Goal: Information Seeking & Learning: Learn about a topic

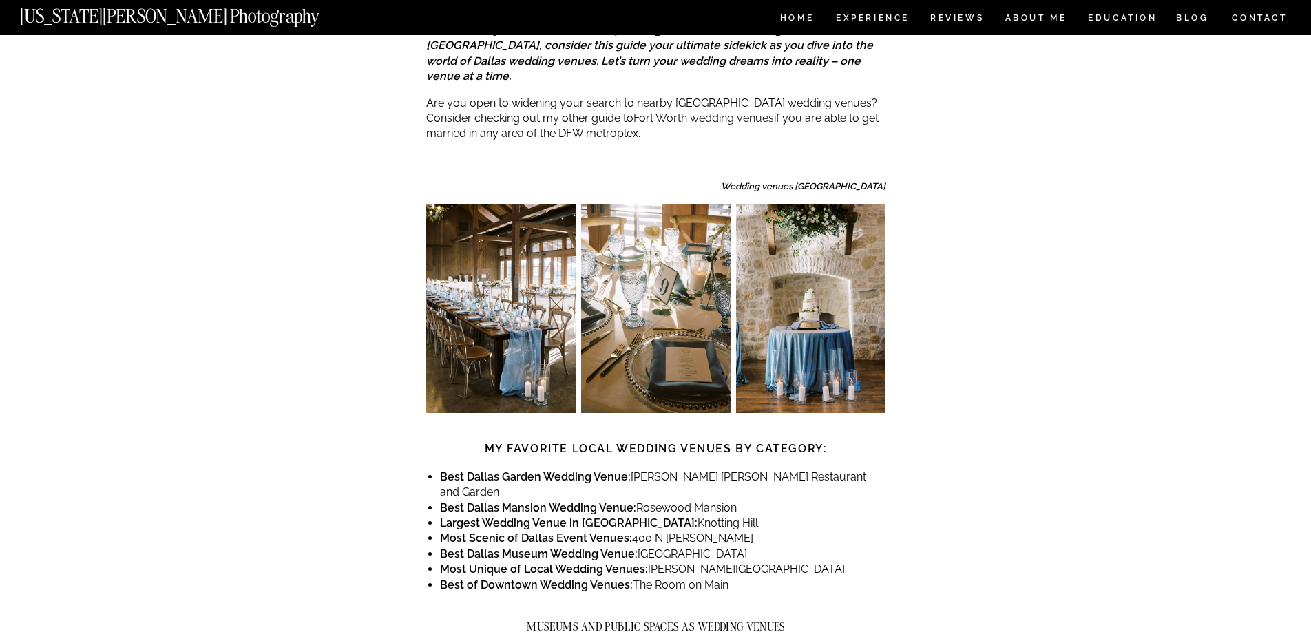
scroll to position [650, 0]
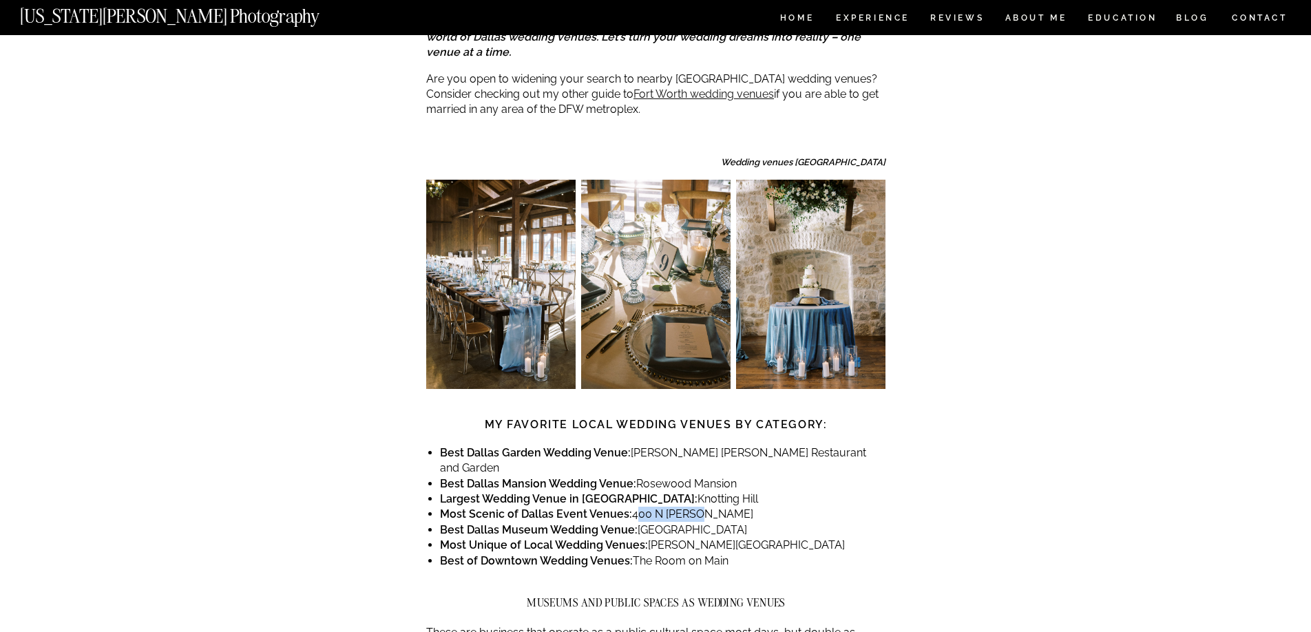
drag, startPoint x: 698, startPoint y: 453, endPoint x: 631, endPoint y: 451, distance: 67.5
click at [631, 507] on li "Most Scenic of Dallas Event Venues: [STREET_ADDRESS][PERSON_NAME]" at bounding box center [663, 514] width 446 height 15
copy li "400 N [PERSON_NAME]"
drag, startPoint x: 805, startPoint y: 484, endPoint x: 656, endPoint y: 486, distance: 148.1
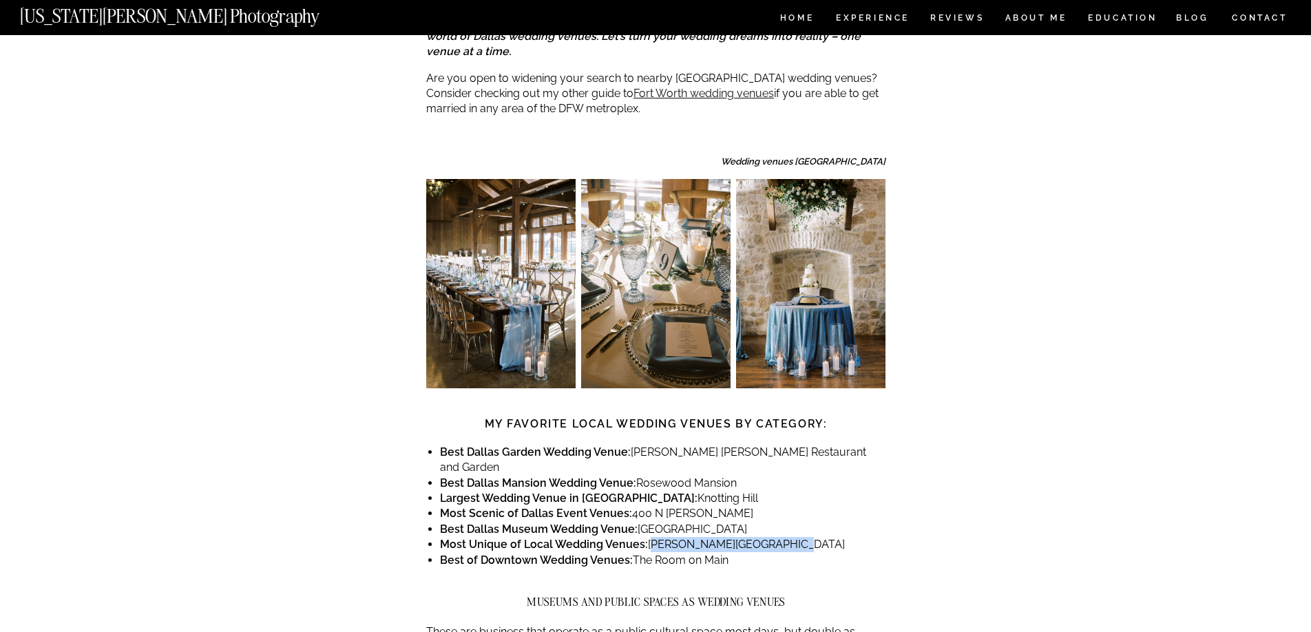
click at [648, 537] on li "Most Unique of Local Wedding Venues: Meyerson Symphony Center" at bounding box center [663, 544] width 446 height 15
copy li "[PERSON_NAME][GEOGRAPHIC_DATA]"
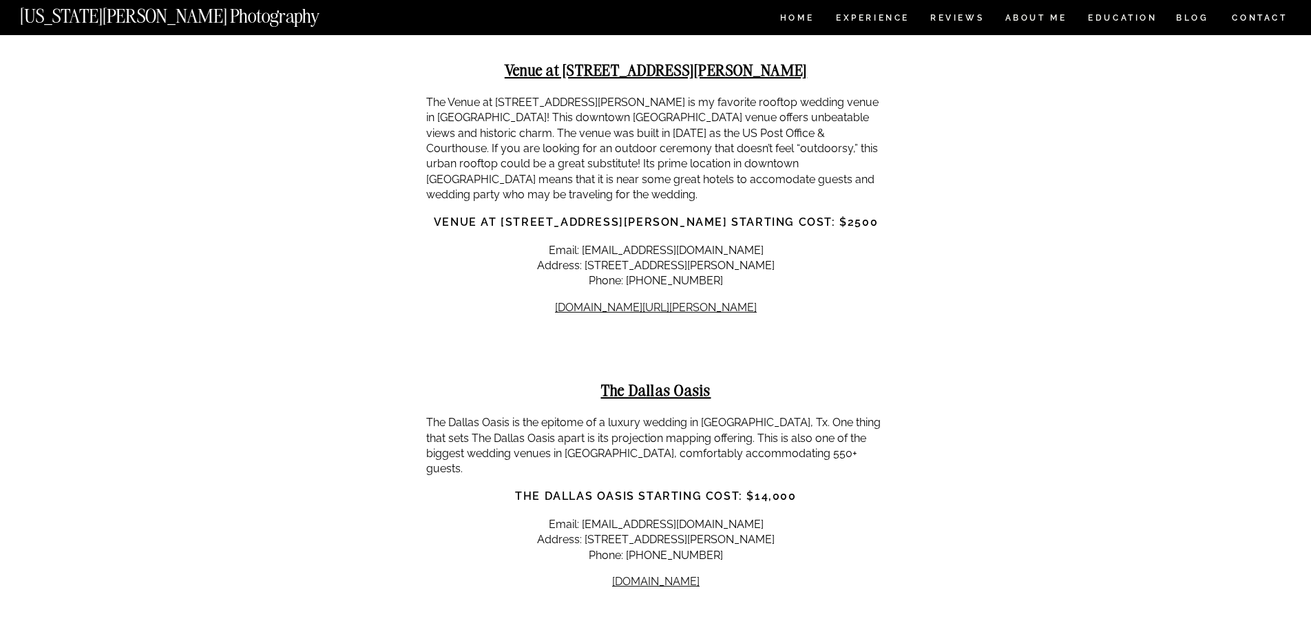
scroll to position [14519, 0]
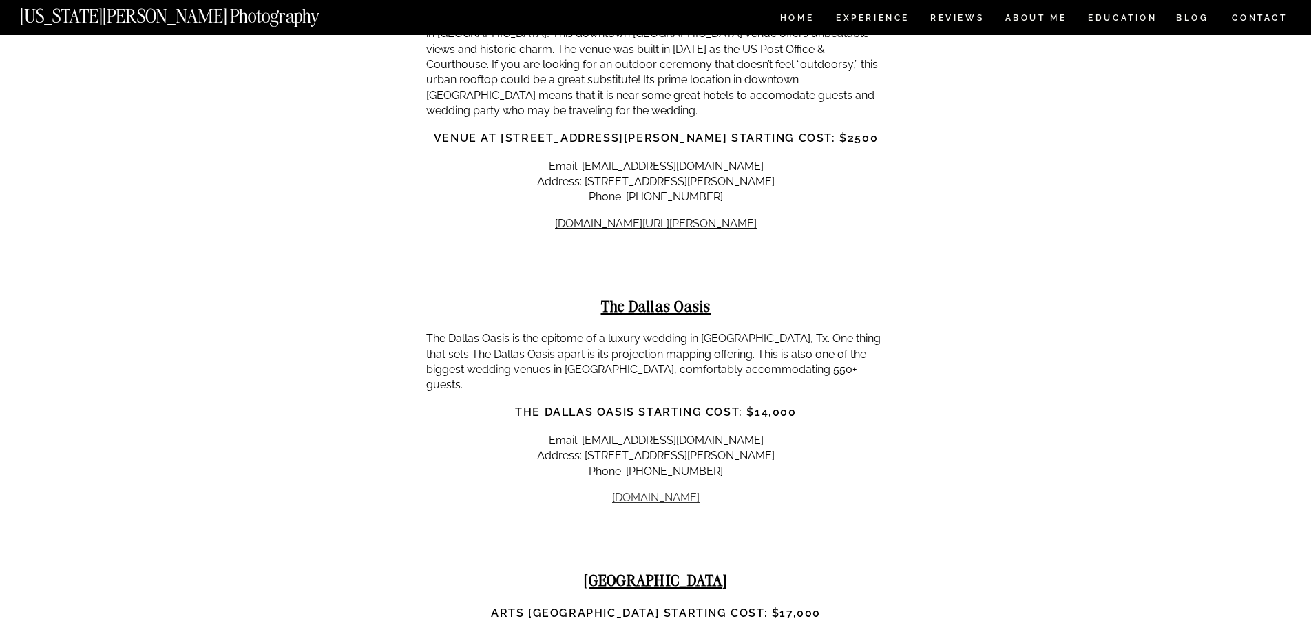
click at [687, 491] on link "[DOMAIN_NAME]" at bounding box center [655, 497] width 87 height 13
click at [676, 491] on link "[DOMAIN_NAME]" at bounding box center [655, 497] width 87 height 13
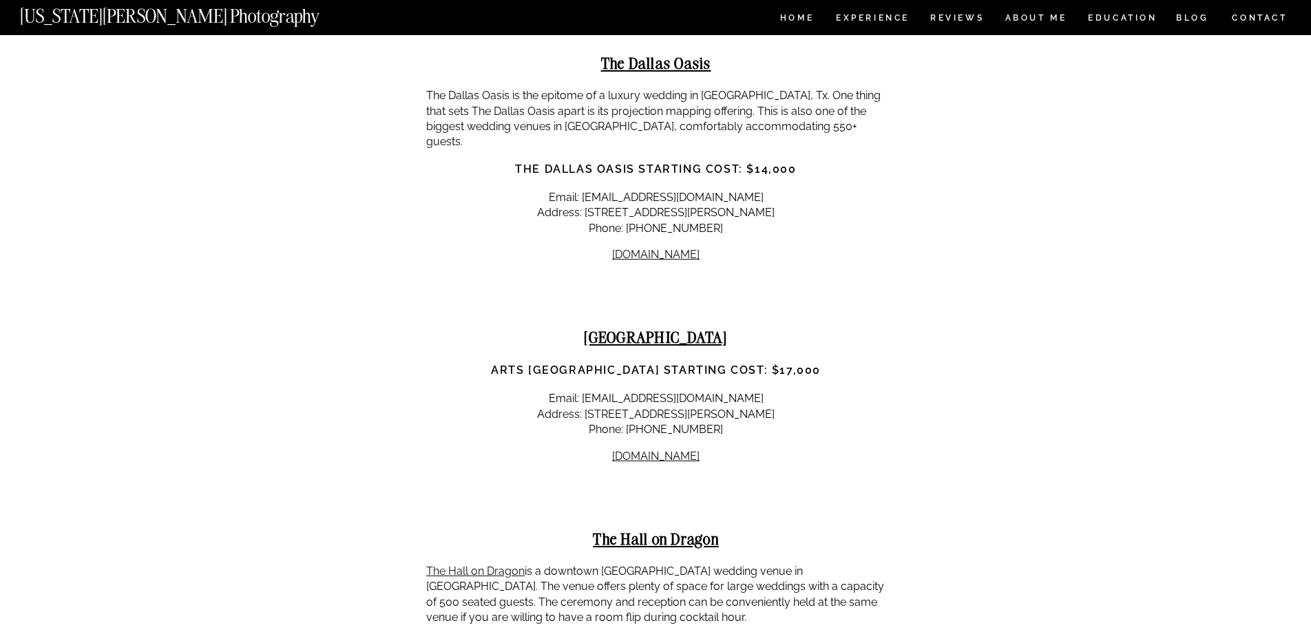
scroll to position [14762, 0]
click at [663, 449] on link "[DOMAIN_NAME]" at bounding box center [655, 455] width 87 height 13
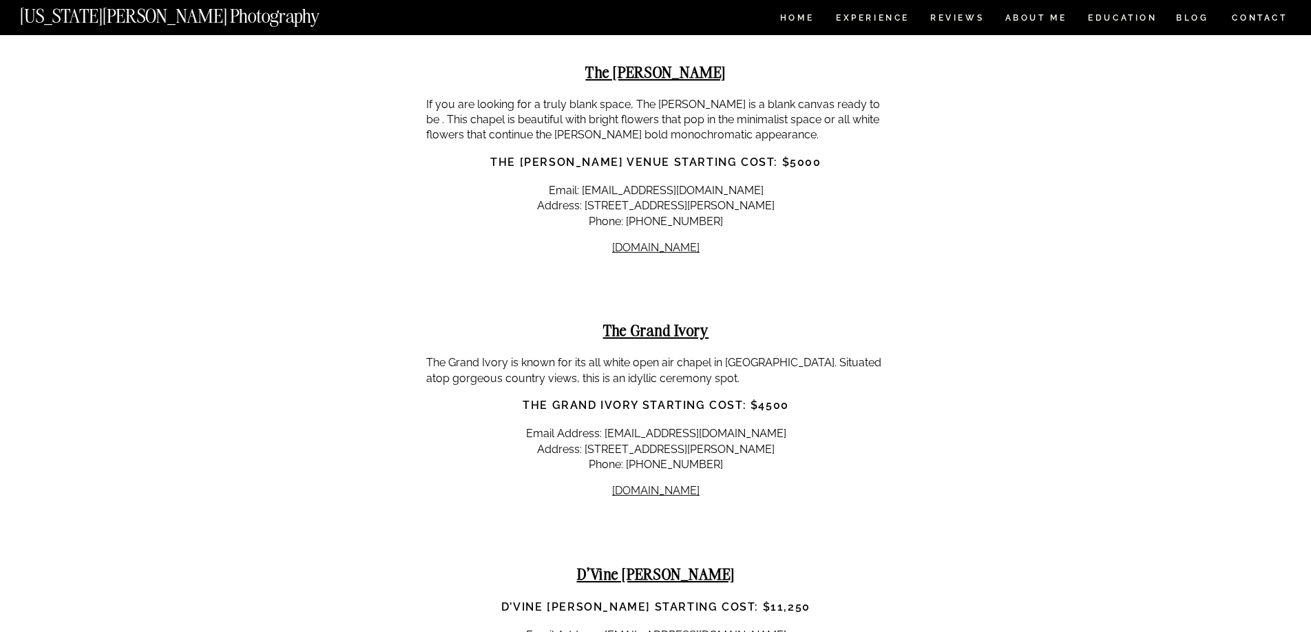
scroll to position [11778, 0]
click at [661, 484] on link "[DOMAIN_NAME]" at bounding box center [655, 490] width 87 height 13
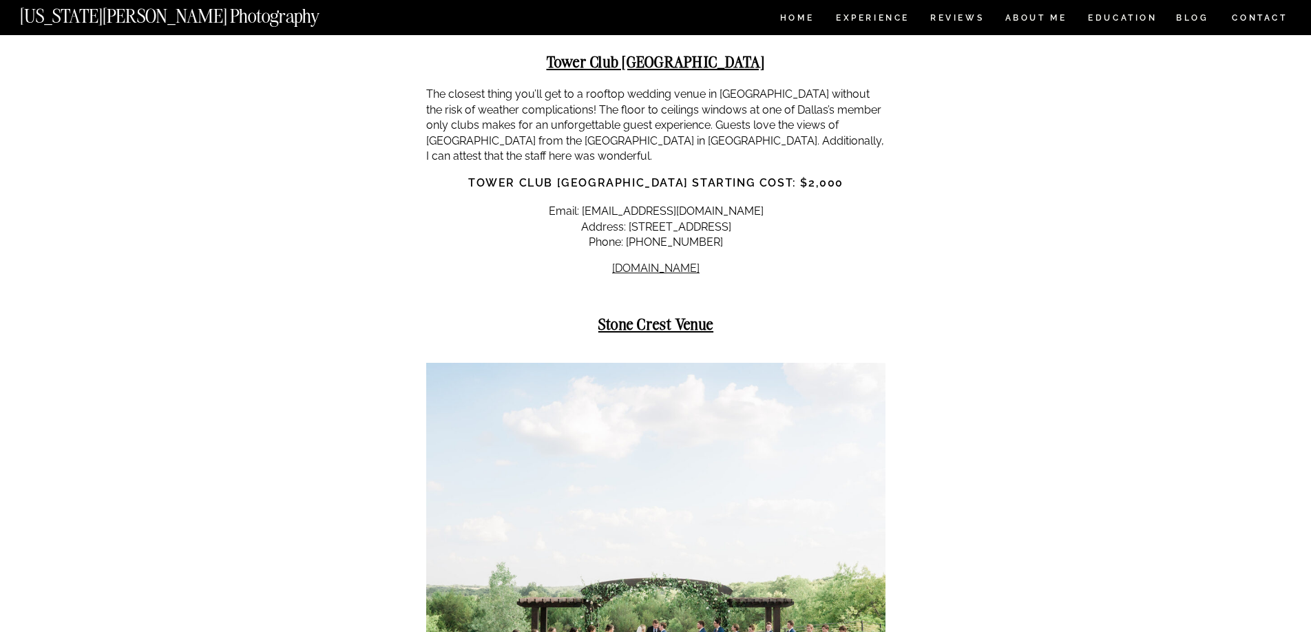
scroll to position [16345, 0]
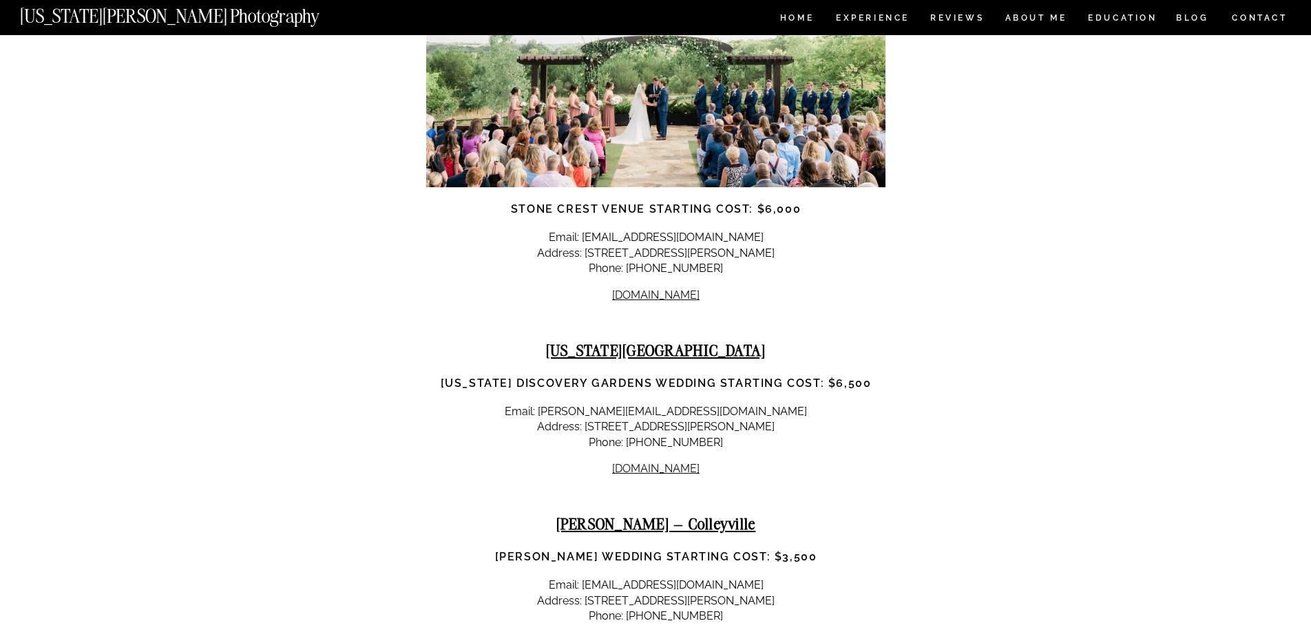
scroll to position [16896, 0]
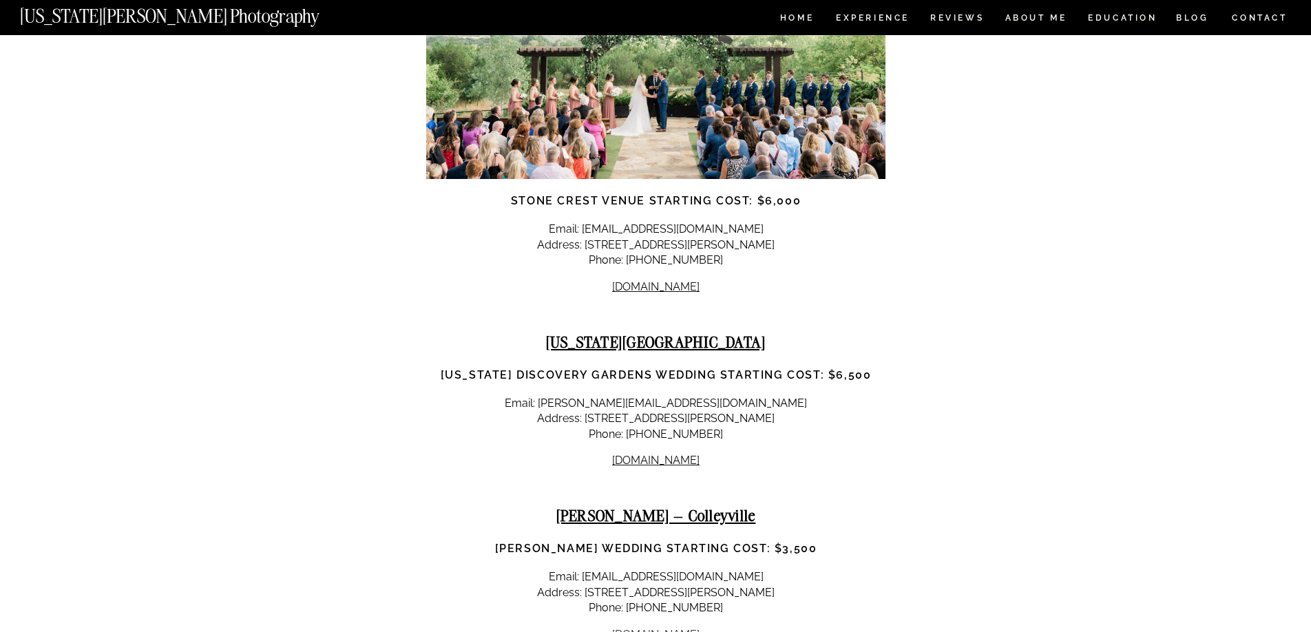
click at [692, 628] on link "[DOMAIN_NAME]" at bounding box center [655, 634] width 87 height 13
click at [695, 628] on link "[DOMAIN_NAME]" at bounding box center [655, 634] width 87 height 13
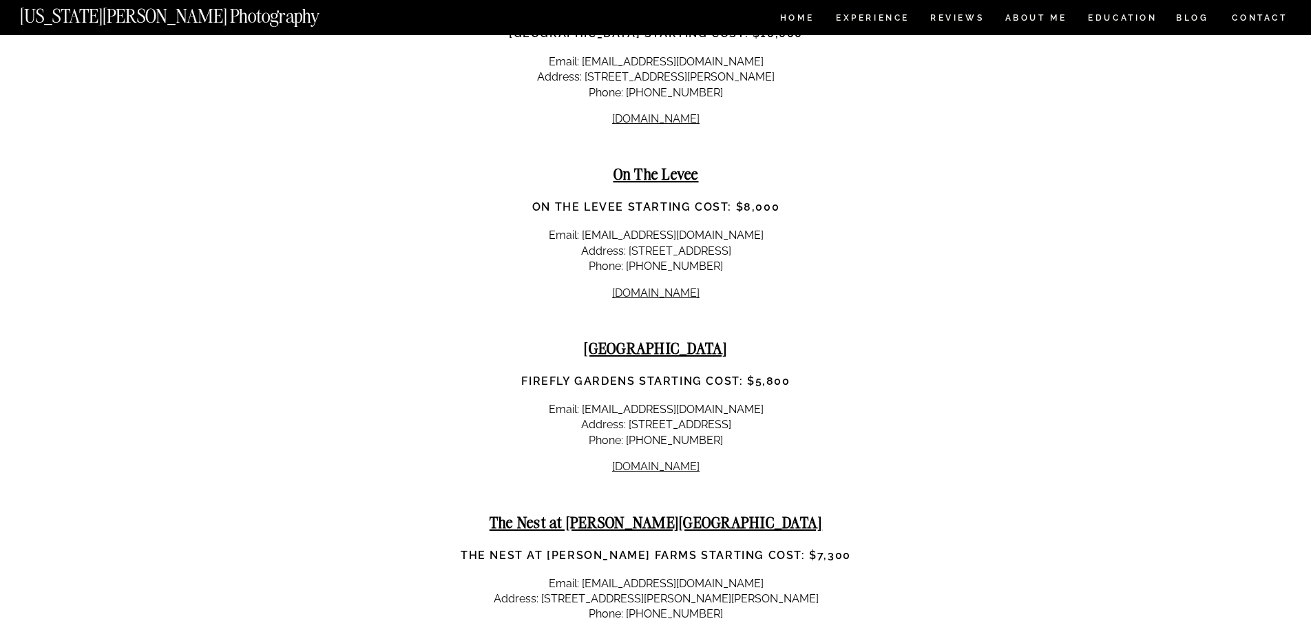
scroll to position [18153, 0]
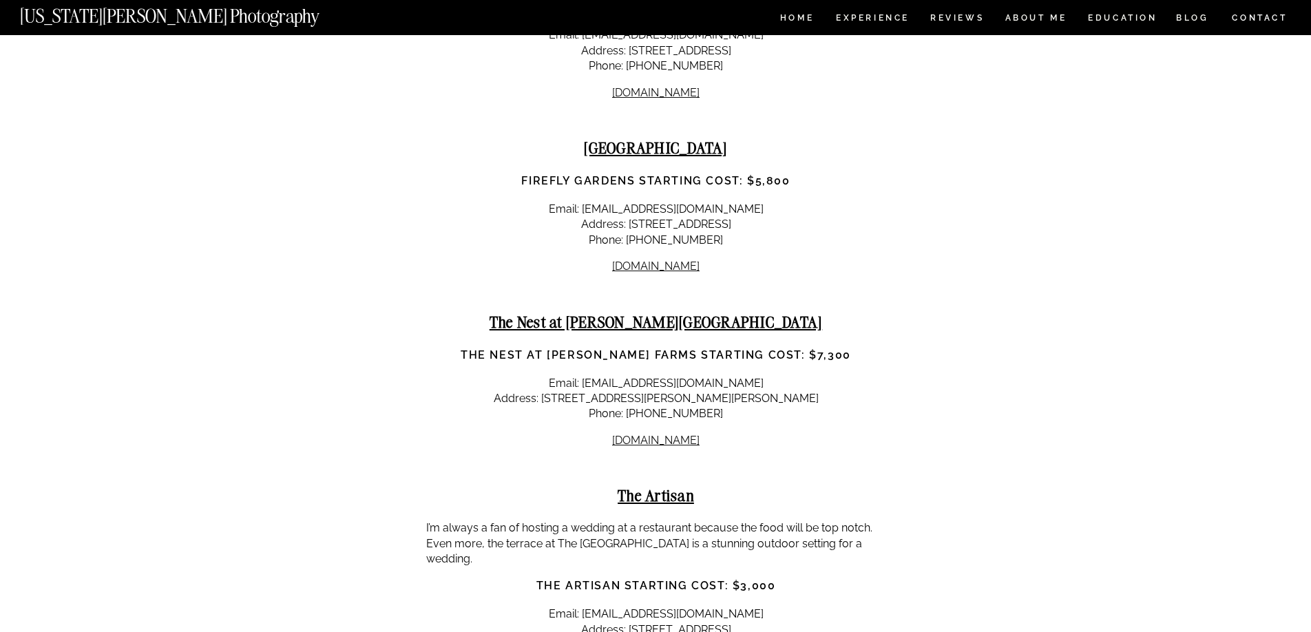
scroll to position [18392, 0]
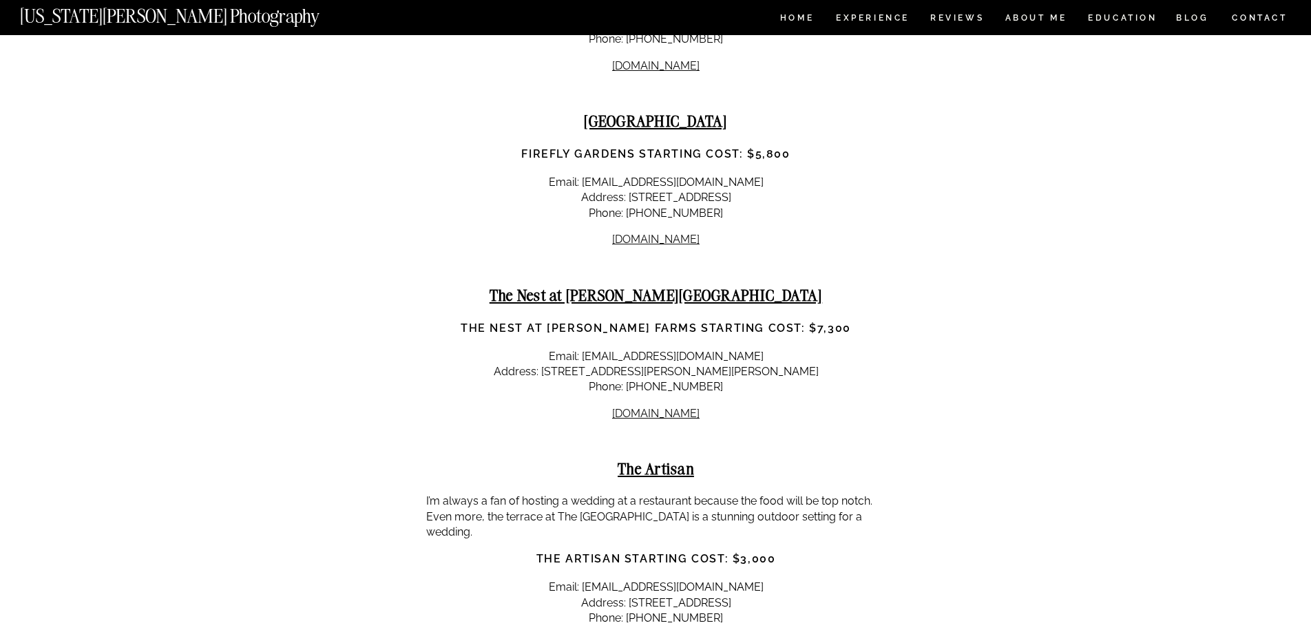
click at [647, 632] on link "[DOMAIN_NAME]" at bounding box center [655, 644] width 87 height 13
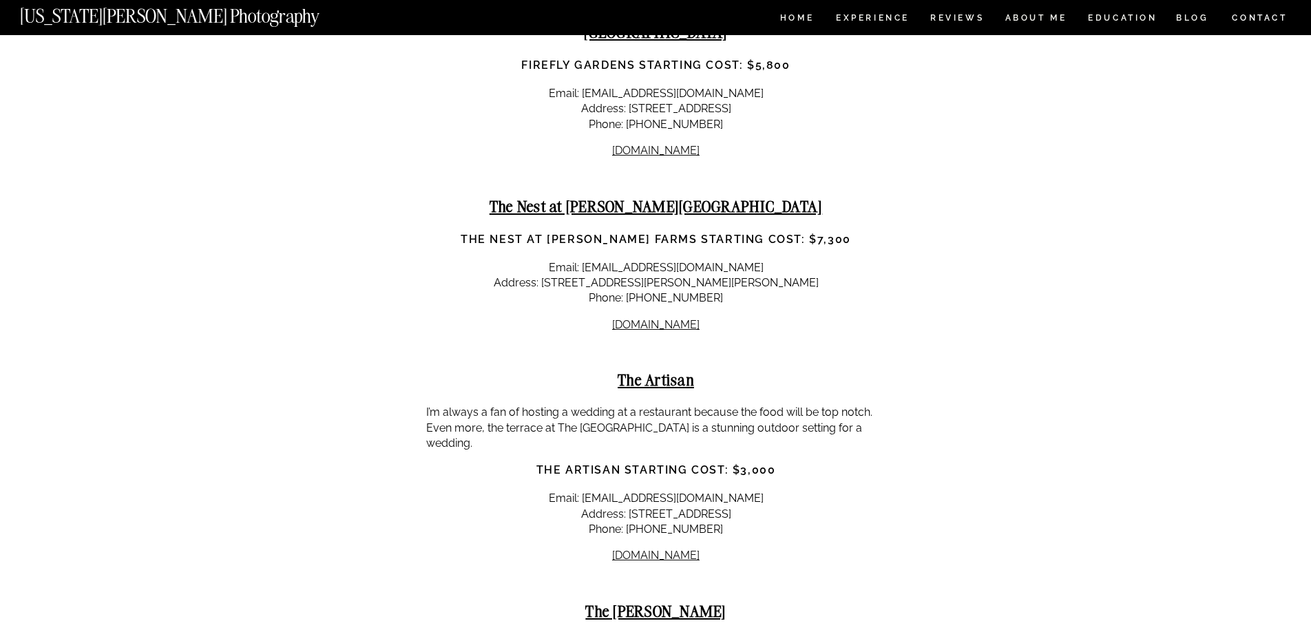
scroll to position [18498, 0]
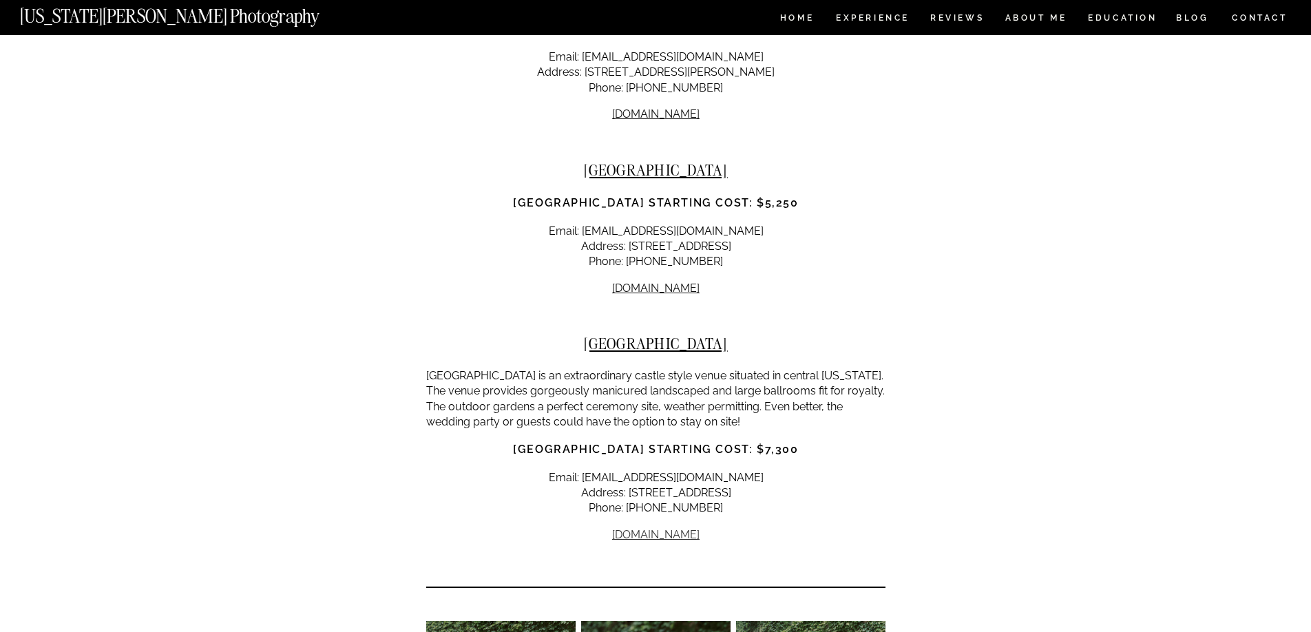
scroll to position [19433, 0]
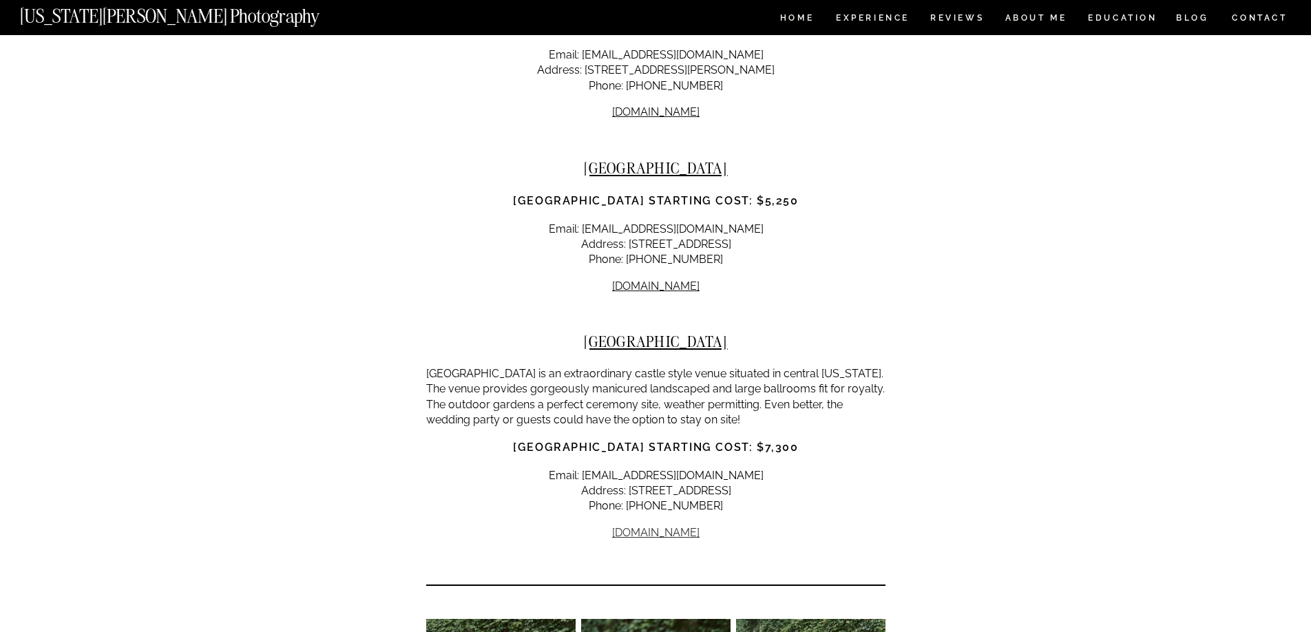
click at [646, 526] on p "[DOMAIN_NAME]" at bounding box center [655, 533] width 459 height 15
click at [649, 526] on link "[DOMAIN_NAME]" at bounding box center [655, 532] width 87 height 13
